Goal: Information Seeking & Learning: Learn about a topic

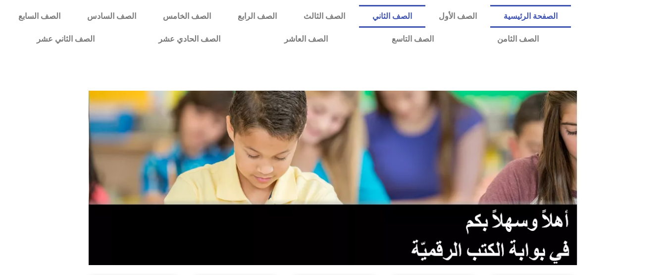
click at [421, 12] on link "الصف الثاني" at bounding box center [392, 16] width 66 height 23
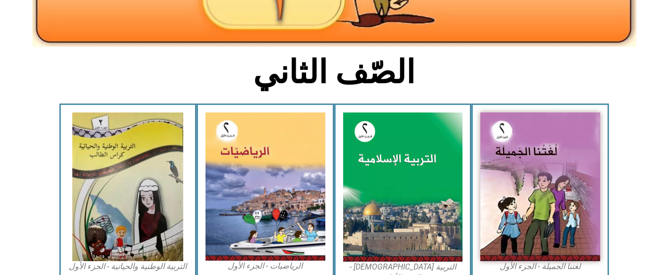
scroll to position [224, 0]
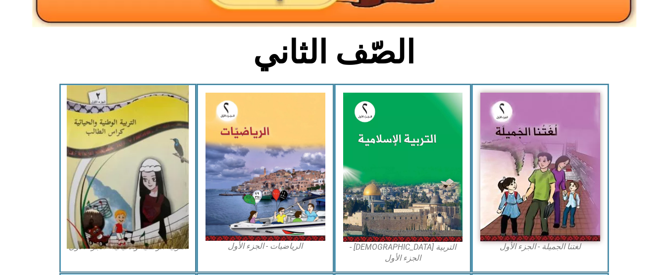
click at [145, 164] on img at bounding box center [128, 166] width 122 height 163
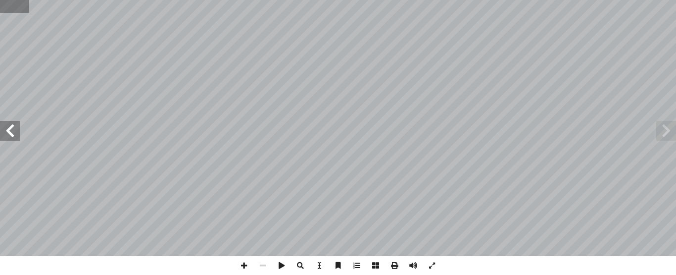
click at [5, 10] on input "text" at bounding box center [14, 6] width 29 height 13
type input "**"
click at [17, 126] on span at bounding box center [10, 131] width 20 height 20
click at [245, 263] on span at bounding box center [244, 265] width 19 height 19
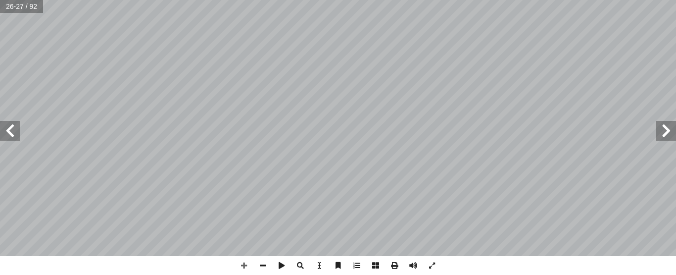
click at [12, 132] on span at bounding box center [10, 131] width 20 height 20
click at [261, 262] on span at bounding box center [262, 265] width 19 height 19
